Goal: Check status: Check status

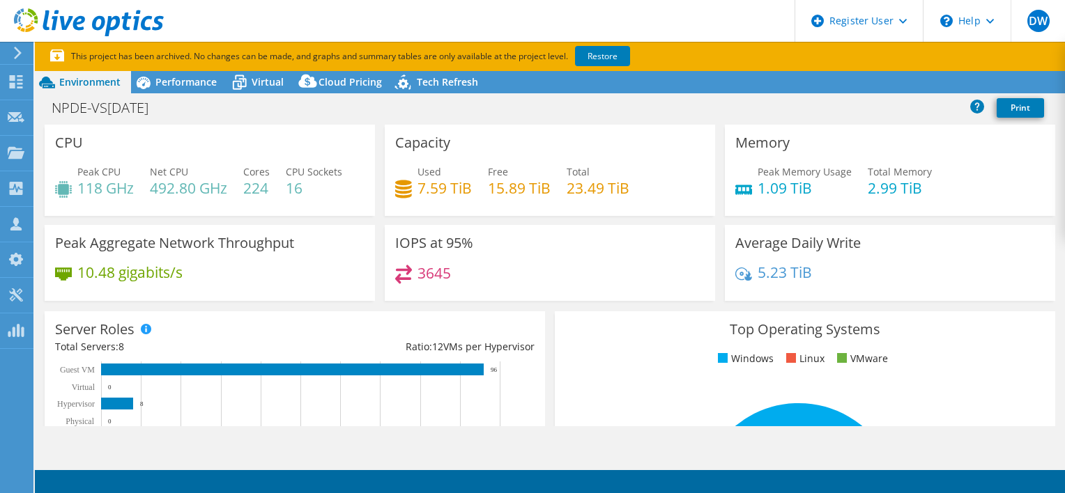
select select "USD"
click at [613, 57] on link "Restore" at bounding box center [602, 56] width 55 height 20
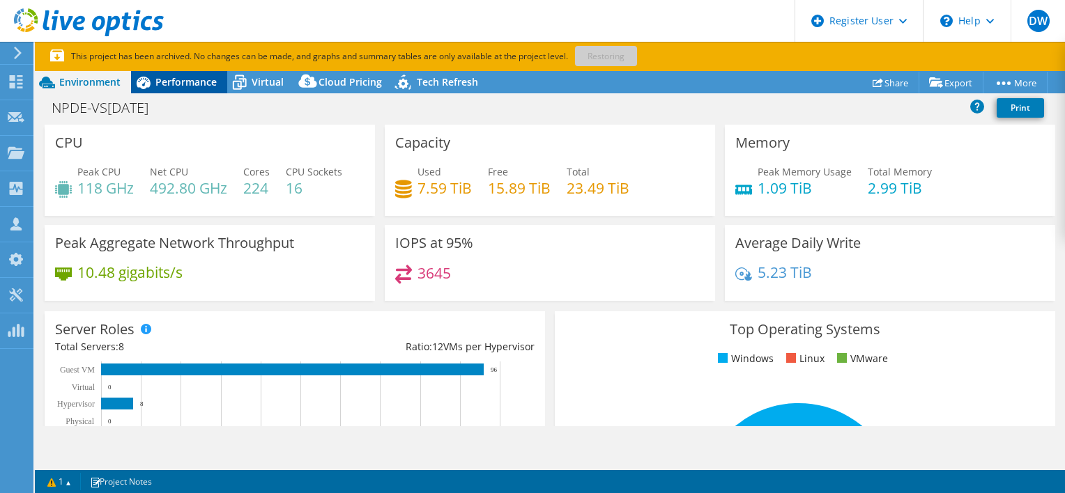
click at [185, 82] on span "Performance" at bounding box center [185, 81] width 61 height 13
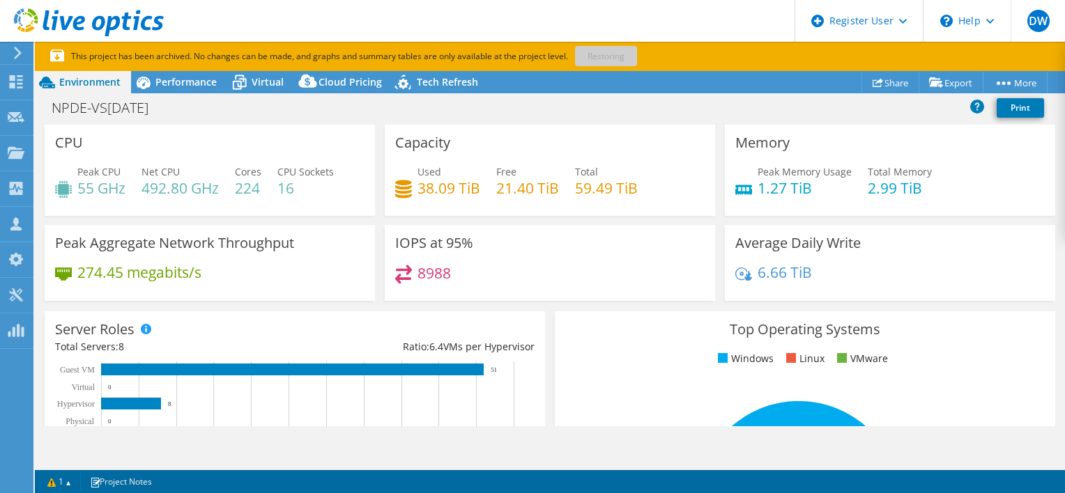
select select "USD"
click at [190, 90] on div "Performance" at bounding box center [179, 82] width 96 height 22
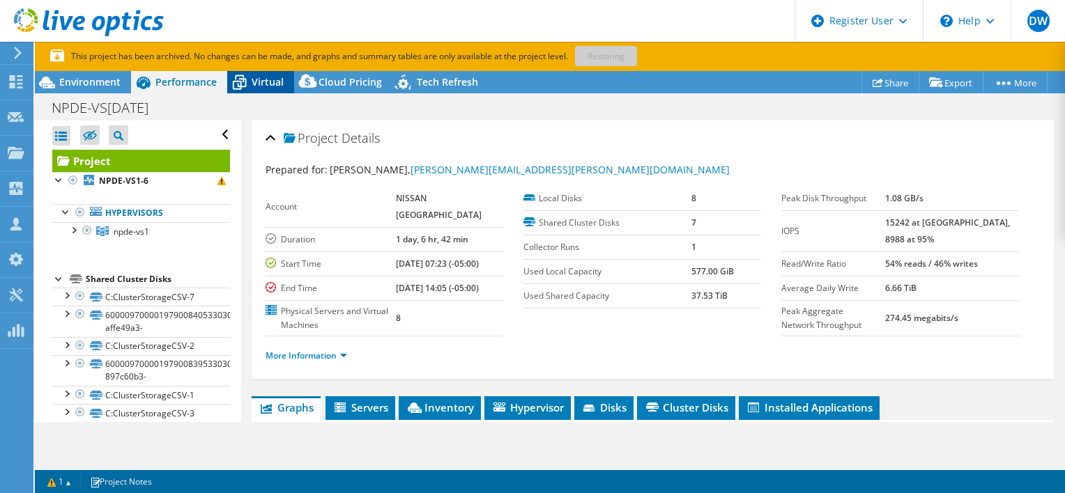
click at [278, 88] on div "Virtual" at bounding box center [260, 82] width 67 height 22
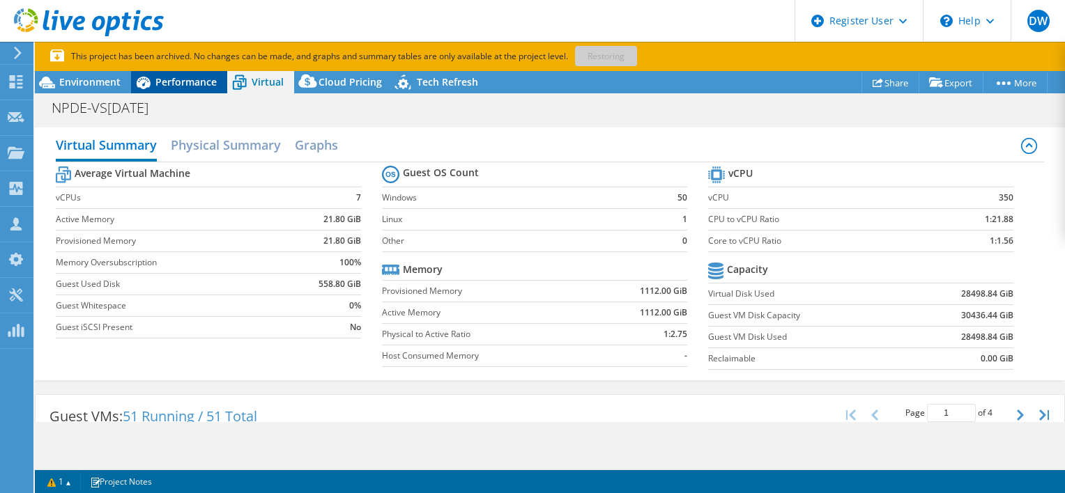
click at [173, 83] on span "Performance" at bounding box center [185, 81] width 61 height 13
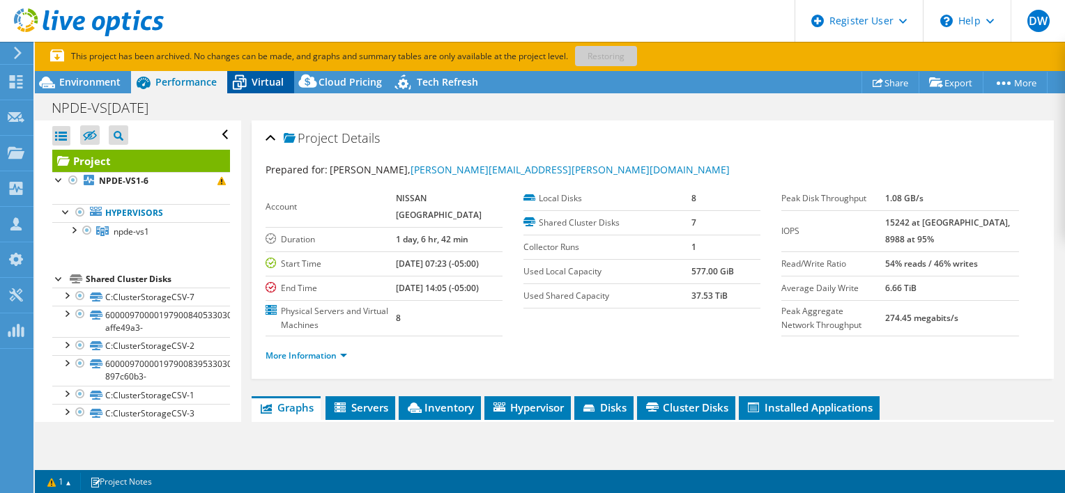
click at [265, 82] on span "Virtual" at bounding box center [268, 81] width 32 height 13
